Goal: Transaction & Acquisition: Book appointment/travel/reservation

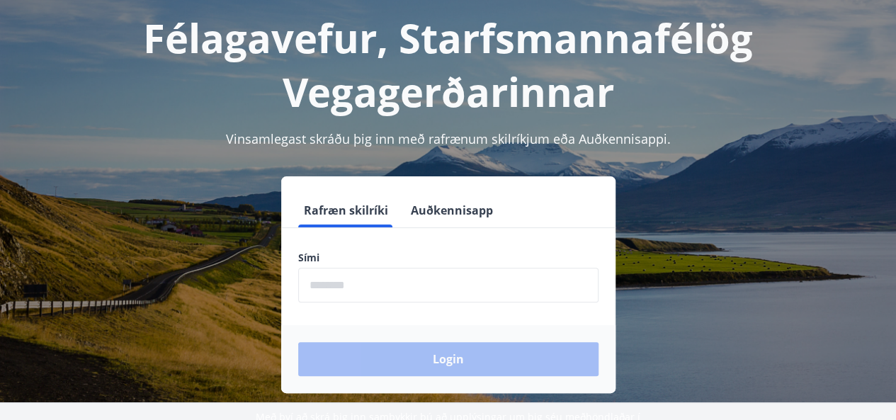
scroll to position [113, 0]
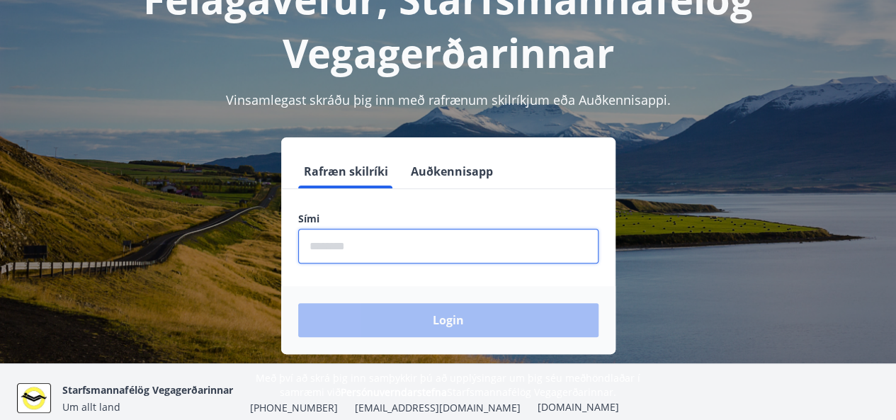
click at [389, 244] on input "phone" at bounding box center [448, 246] width 300 height 35
type input "********"
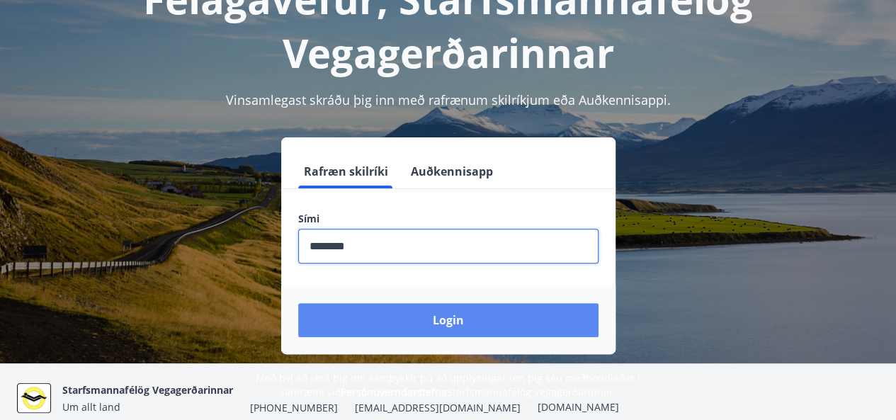
click at [399, 314] on button "Login" at bounding box center [448, 320] width 300 height 34
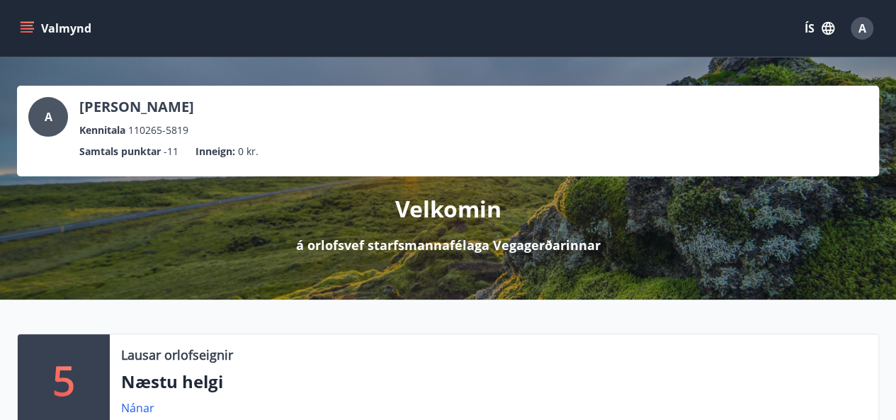
click at [24, 30] on icon "menu" at bounding box center [27, 28] width 14 height 14
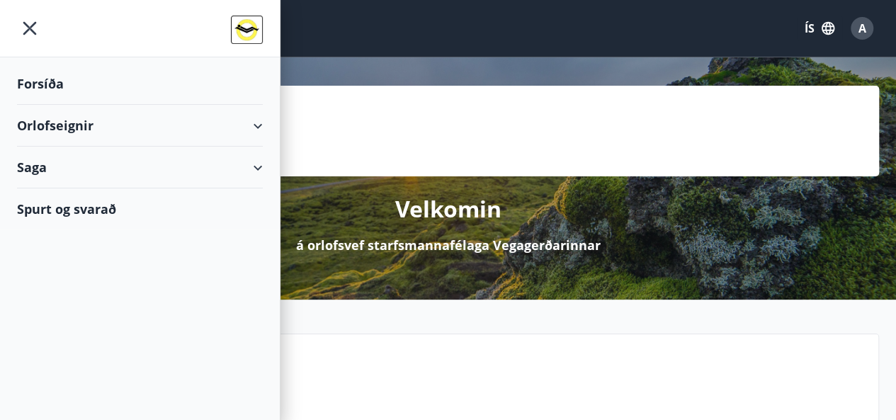
click at [259, 122] on div "Orlofseignir" at bounding box center [140, 126] width 246 height 42
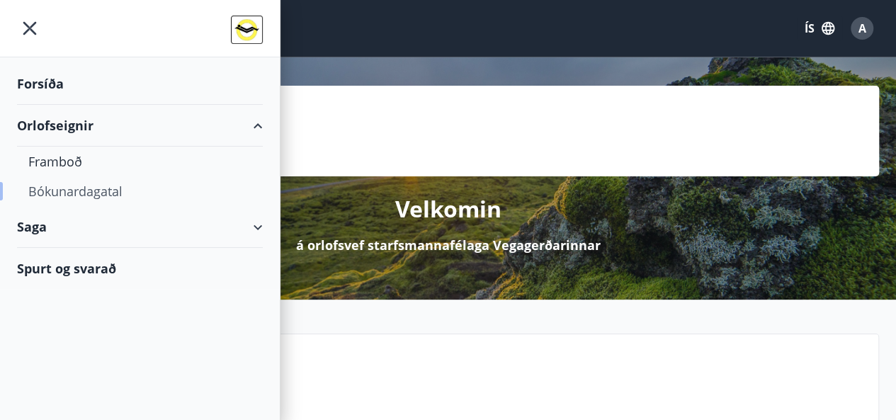
click at [100, 185] on div "Bókunardagatal" at bounding box center [139, 191] width 223 height 30
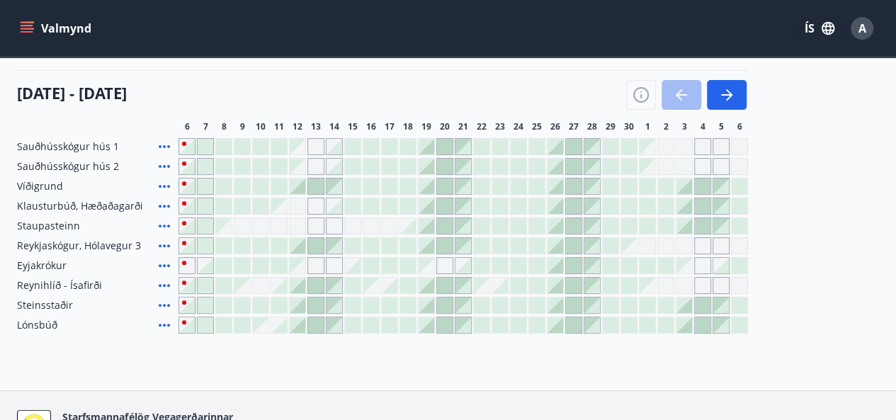
scroll to position [160, 0]
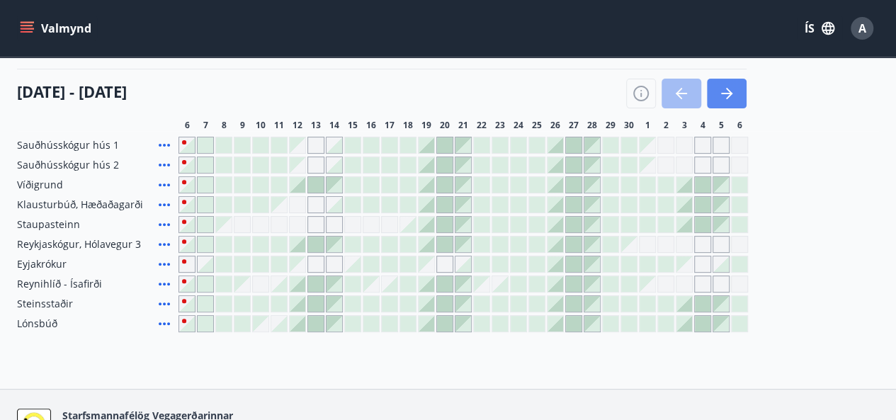
click at [731, 96] on icon "button" at bounding box center [726, 93] width 17 height 17
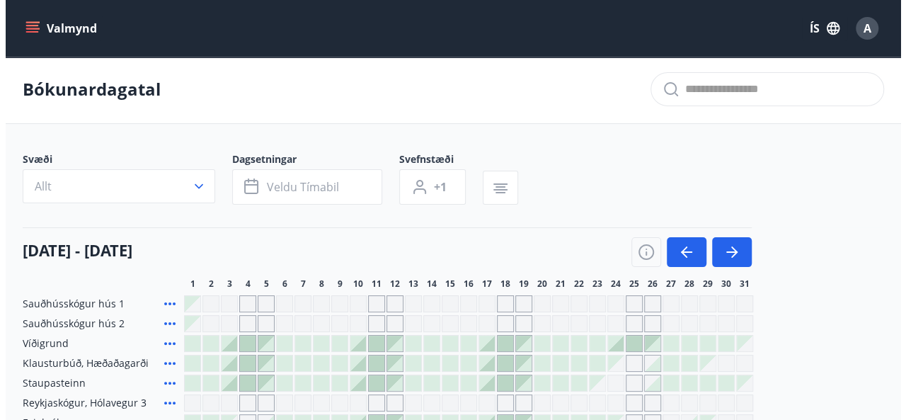
scroll to position [0, 0]
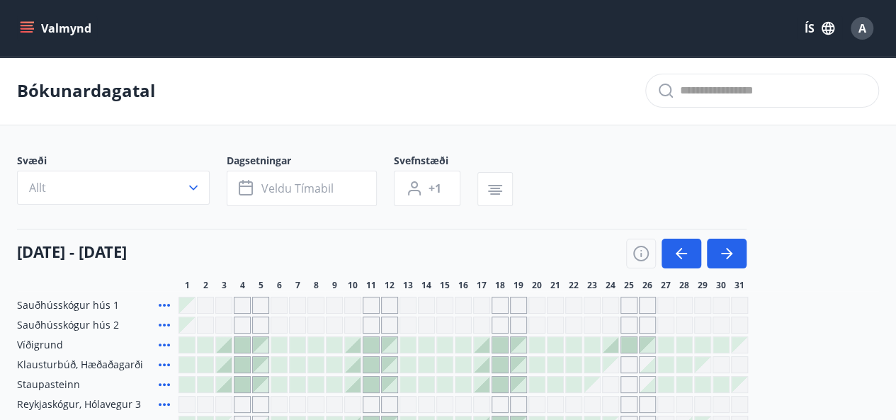
click at [864, 28] on span "A" at bounding box center [862, 29] width 8 height 16
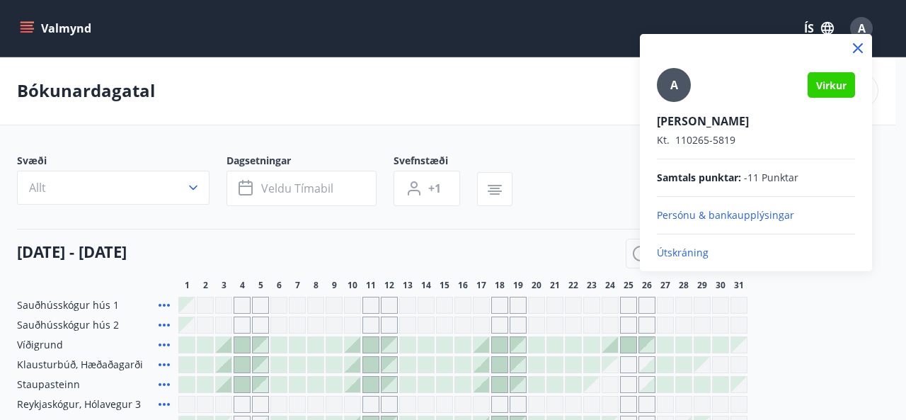
click at [686, 251] on p "Útskráning" at bounding box center [756, 253] width 198 height 14
